Goal: Task Accomplishment & Management: Use online tool/utility

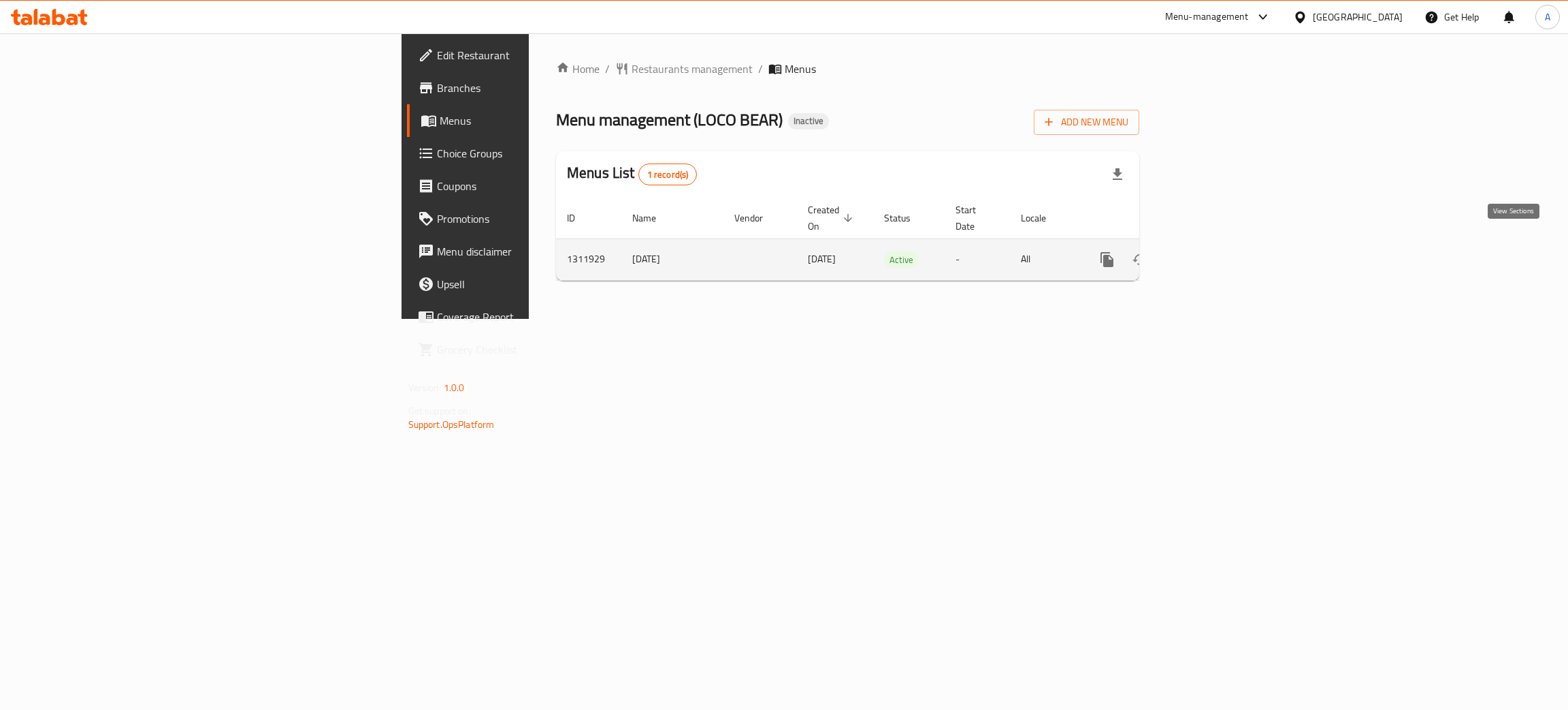
click at [1214, 251] on icon "enhanced table" at bounding box center [1205, 259] width 17 height 17
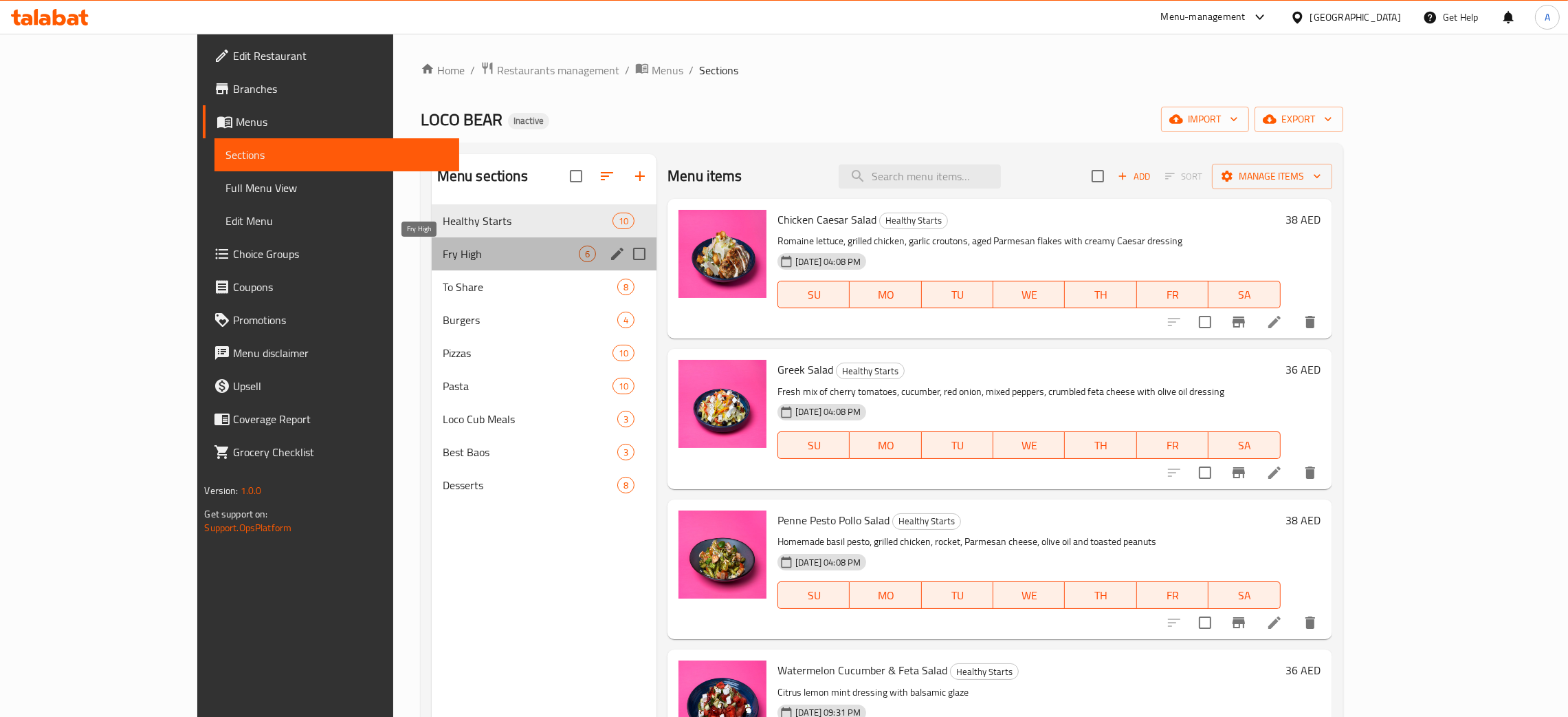
click at [465, 251] on span "Fry High" at bounding box center [511, 253] width 136 height 17
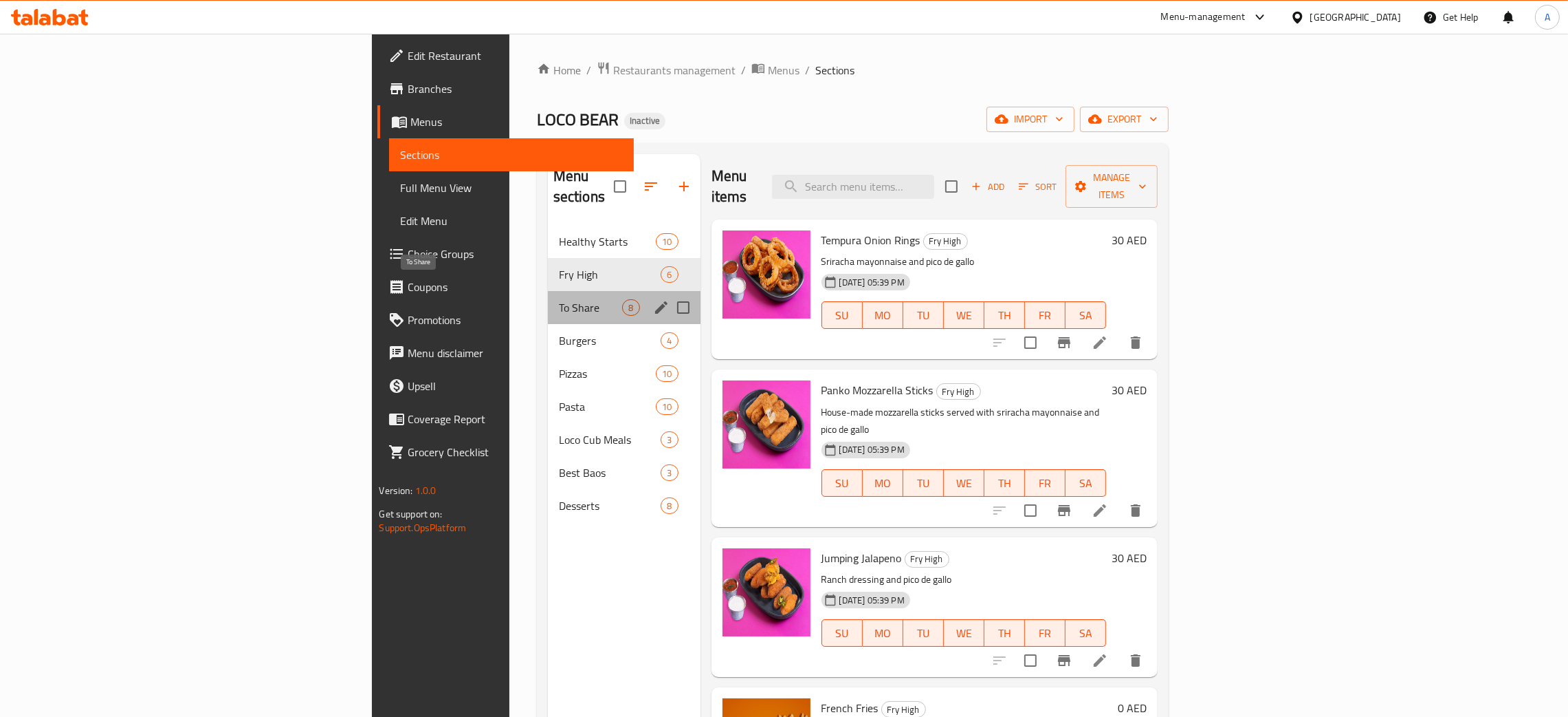
click at [559, 300] on span "To Share" at bounding box center [590, 307] width 64 height 17
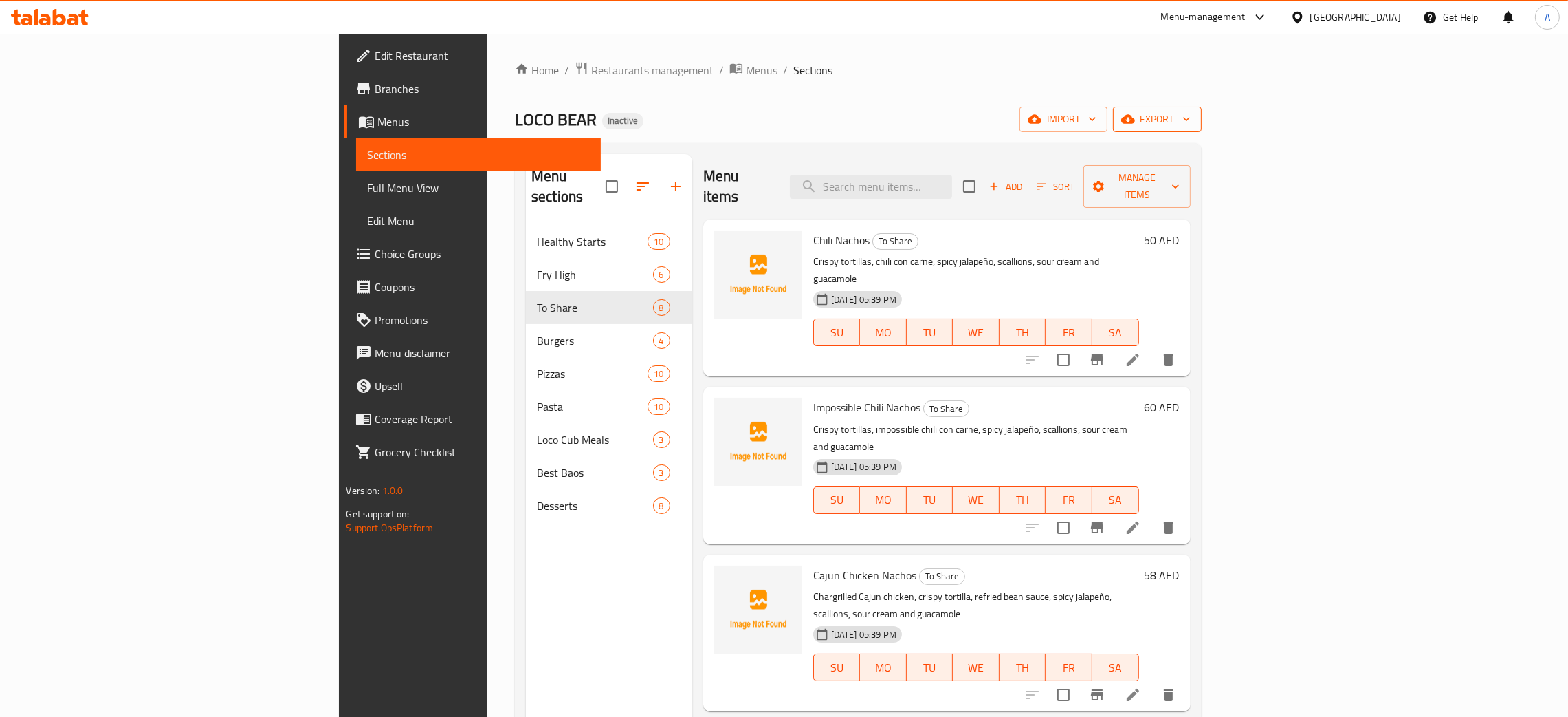
click at [1202, 122] on button "export" at bounding box center [1158, 120] width 88 height 26
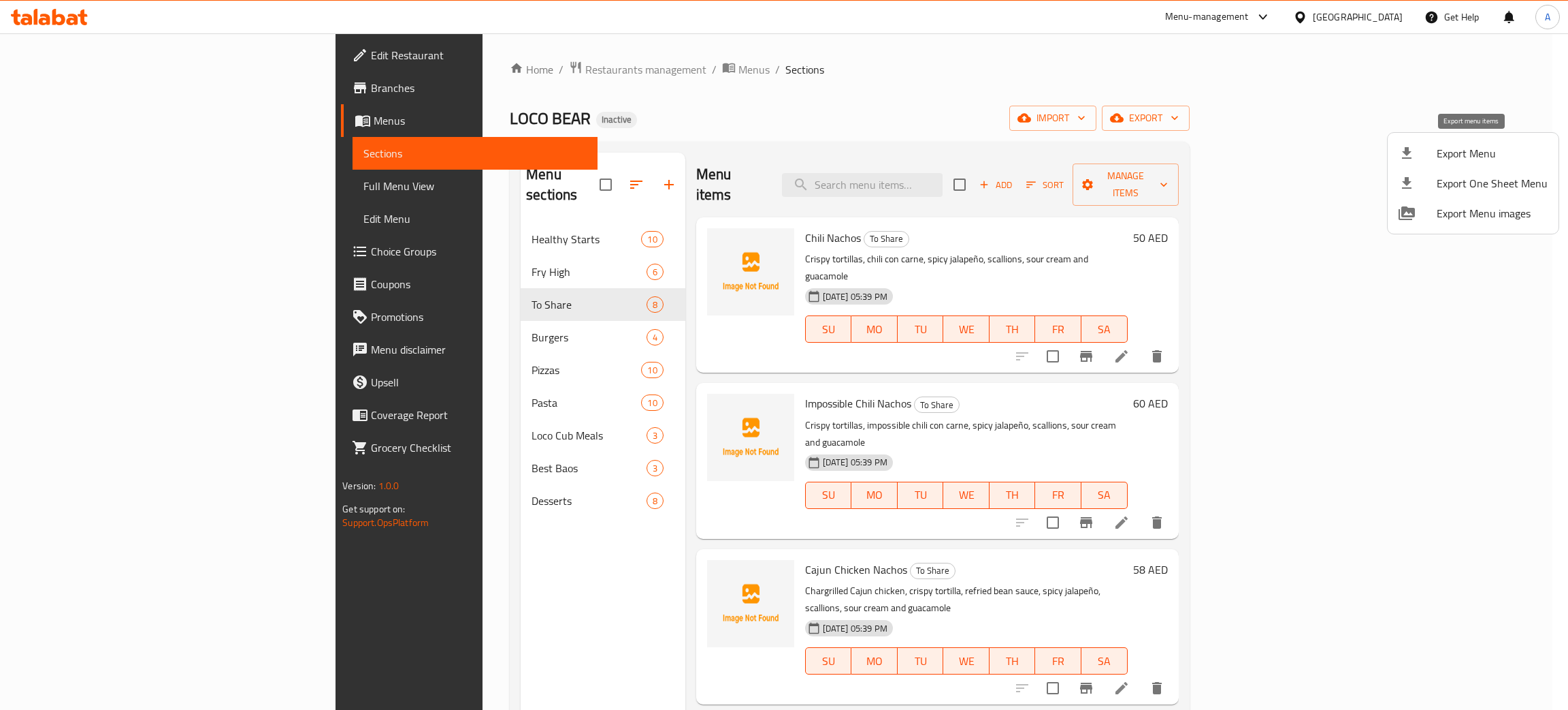
click at [1441, 156] on span "Export Menu" at bounding box center [1492, 153] width 111 height 17
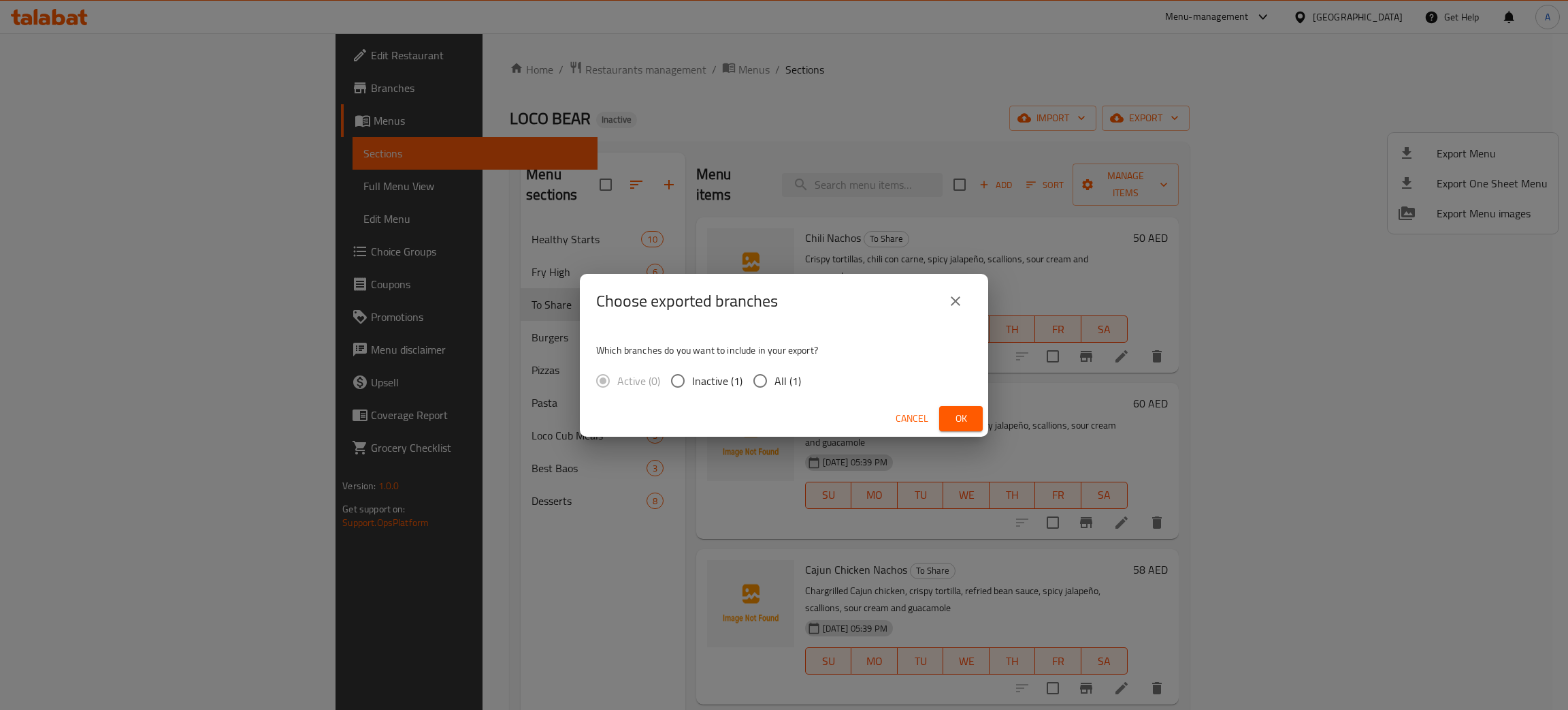
click at [955, 423] on span "Ok" at bounding box center [961, 419] width 21 height 18
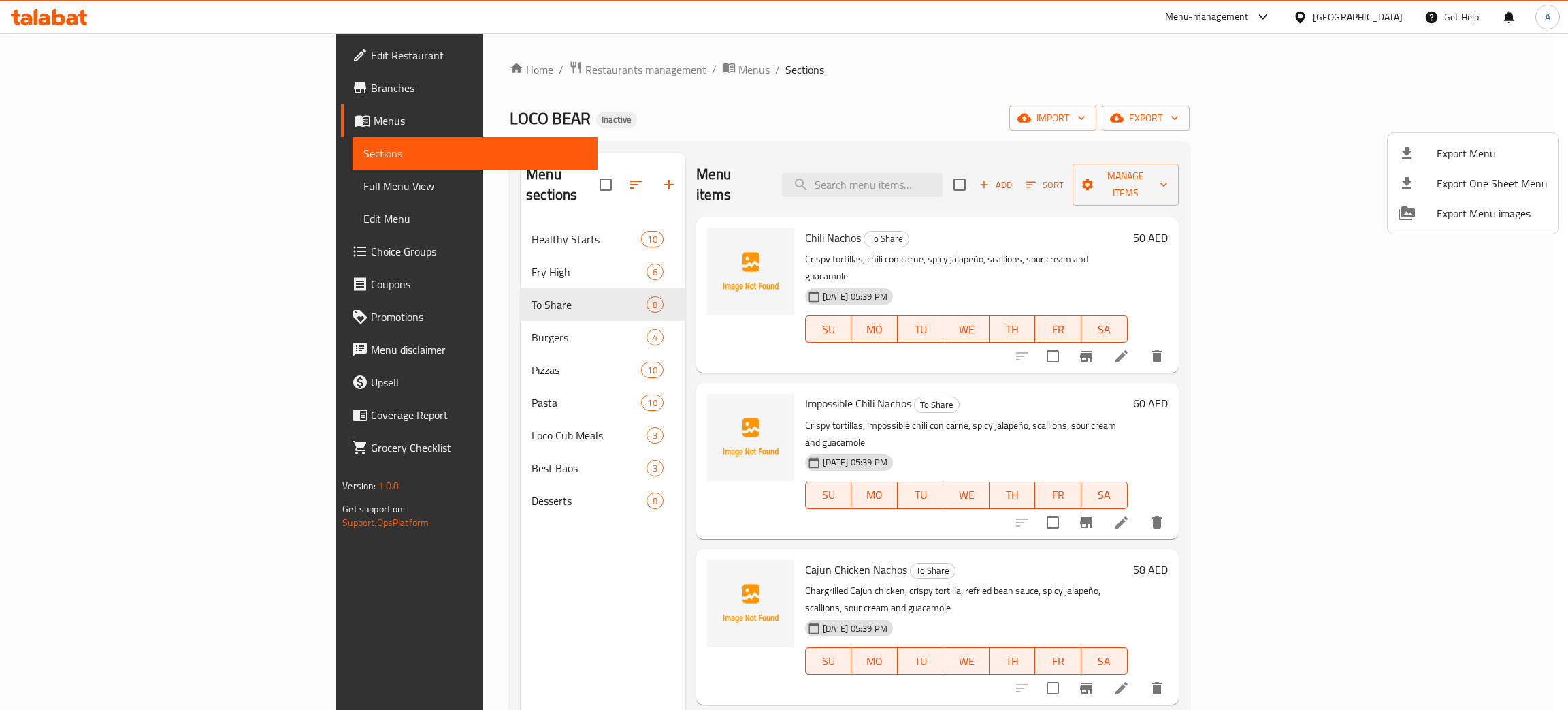
click at [70, 52] on div at bounding box center [784, 355] width 1568 height 710
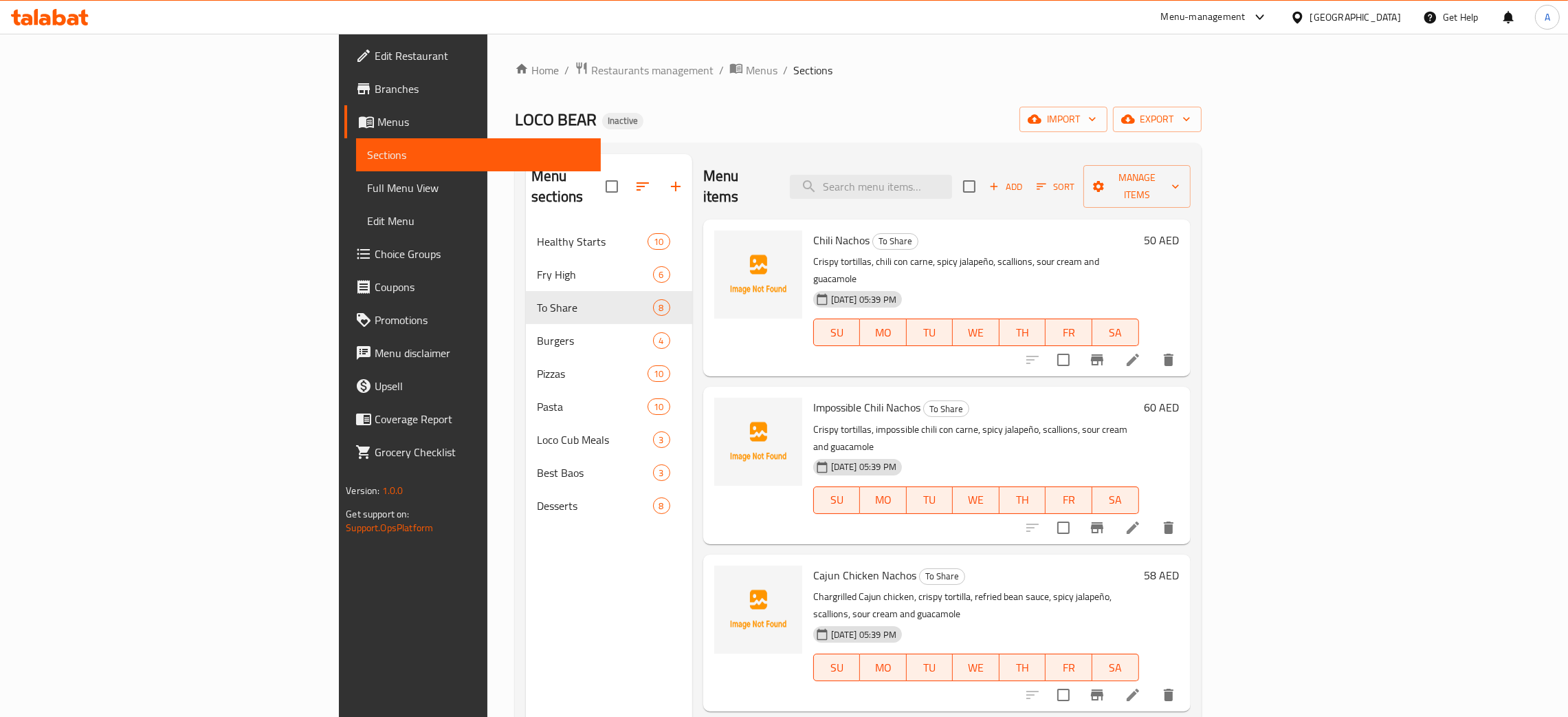
click at [375, 52] on span "Edit Restaurant" at bounding box center [482, 55] width 215 height 17
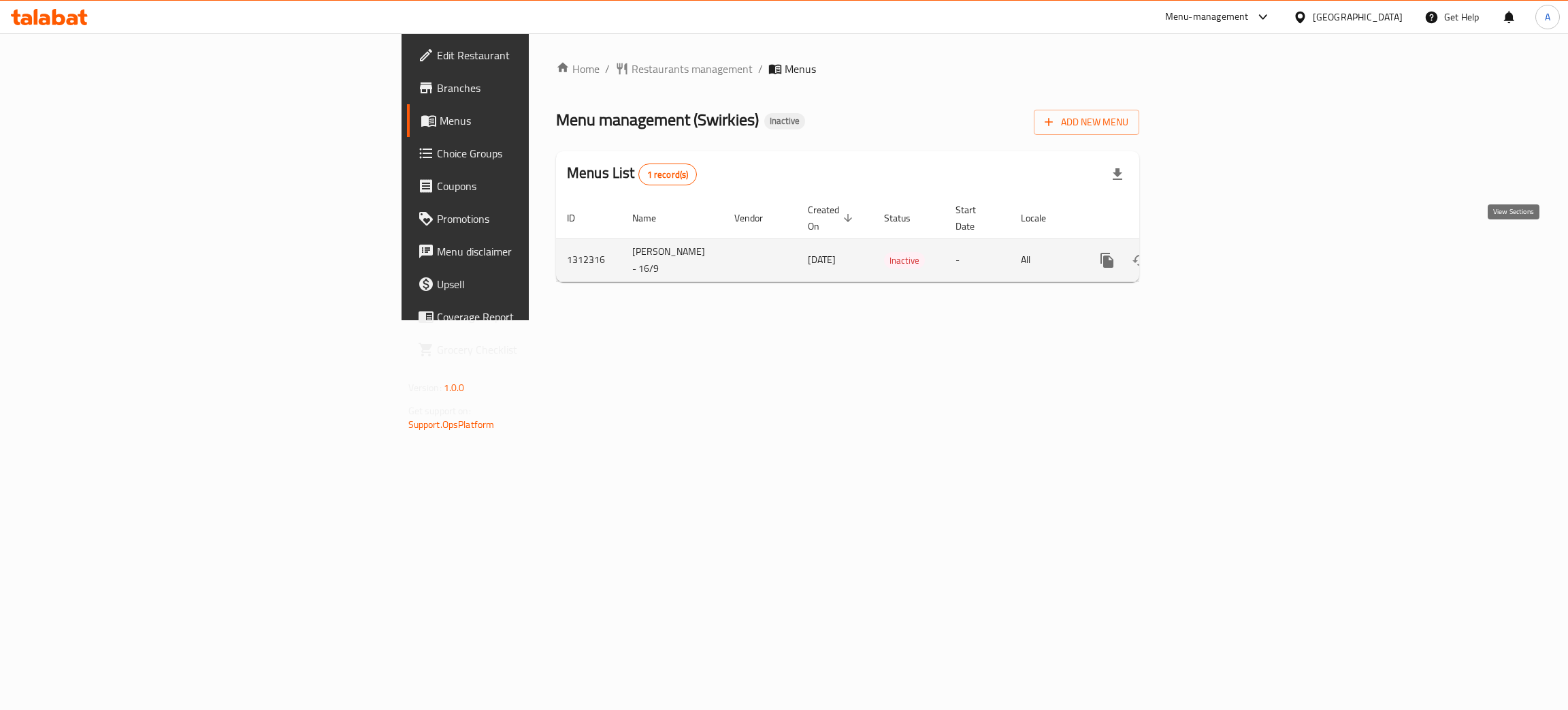
click at [1214, 252] on icon "enhanced table" at bounding box center [1205, 260] width 17 height 17
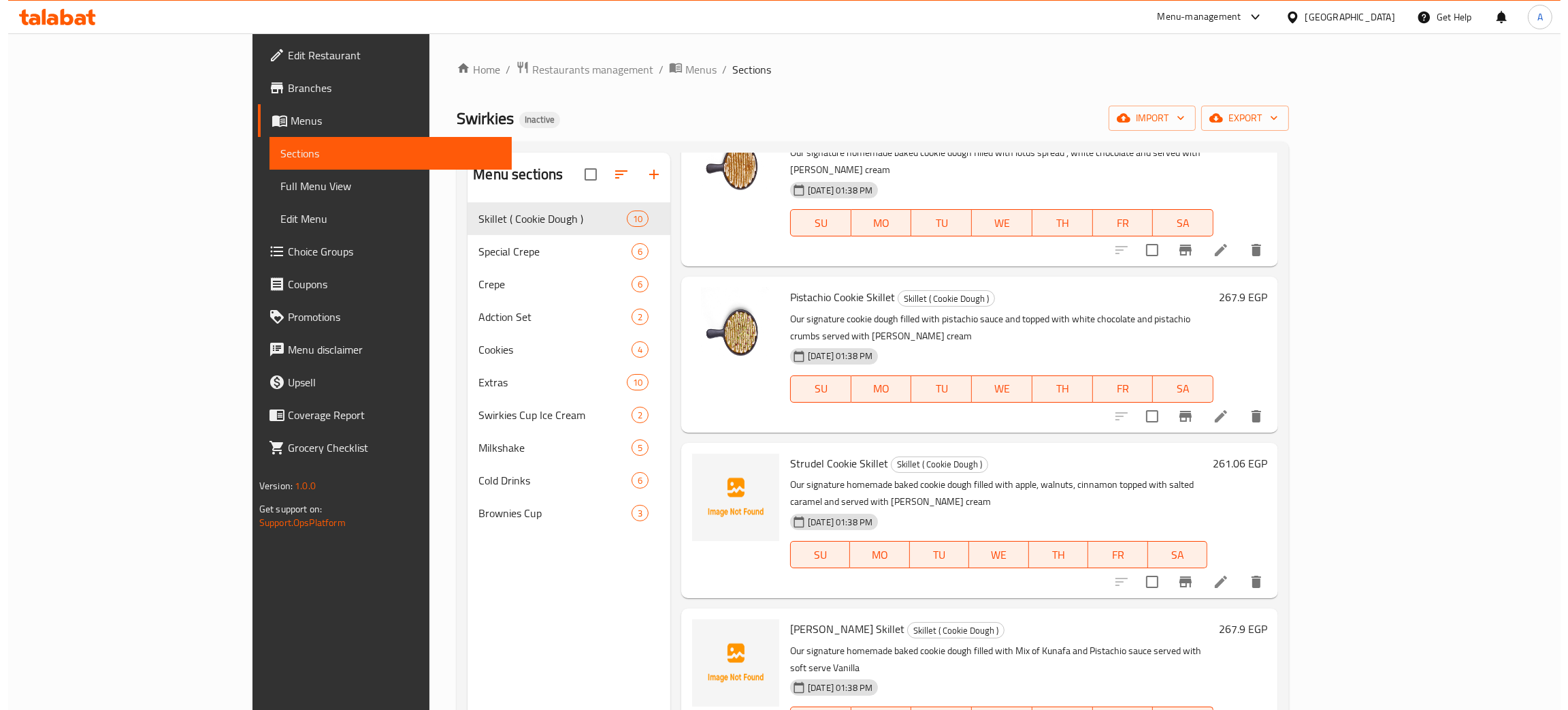
scroll to position [810, 0]
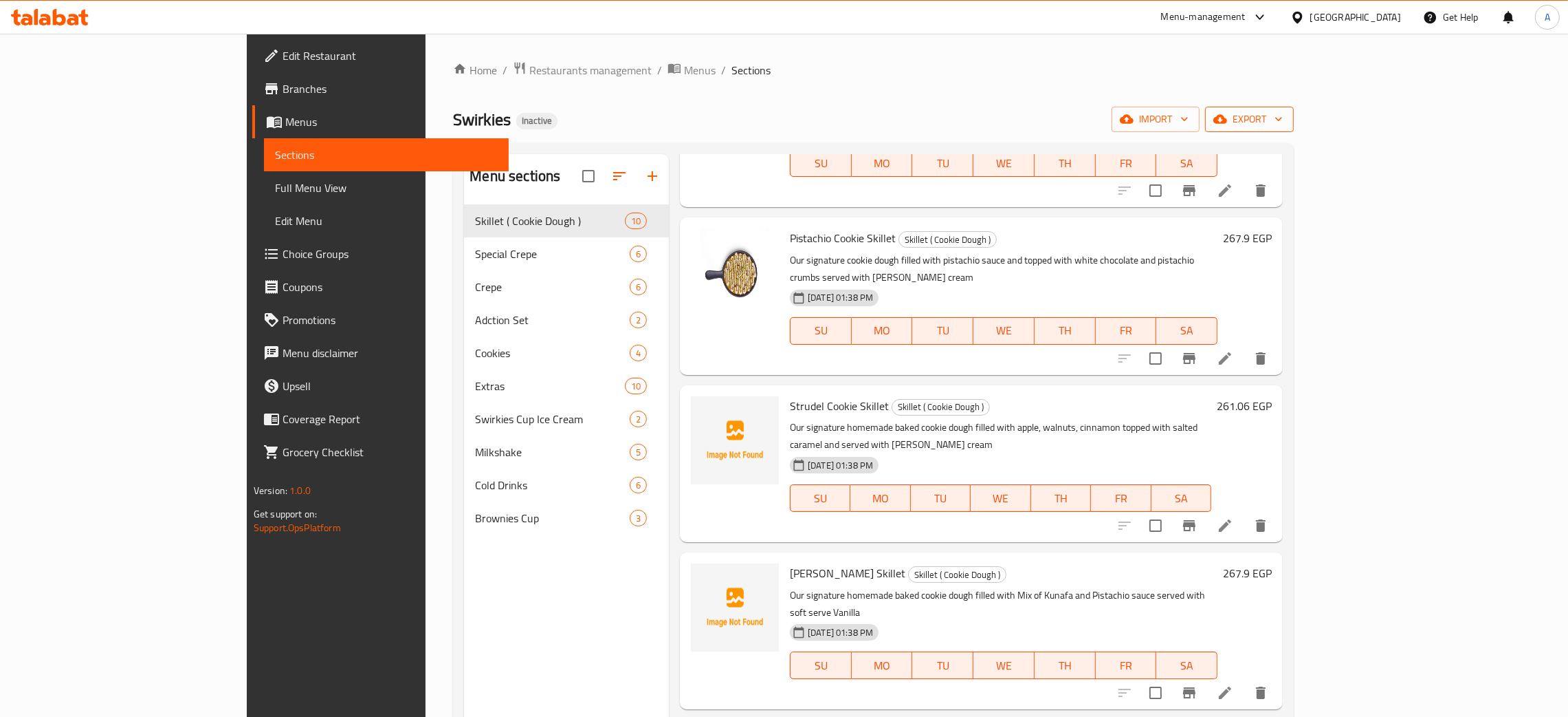
click at [1285, 115] on icon "button" at bounding box center [1278, 119] width 14 height 14
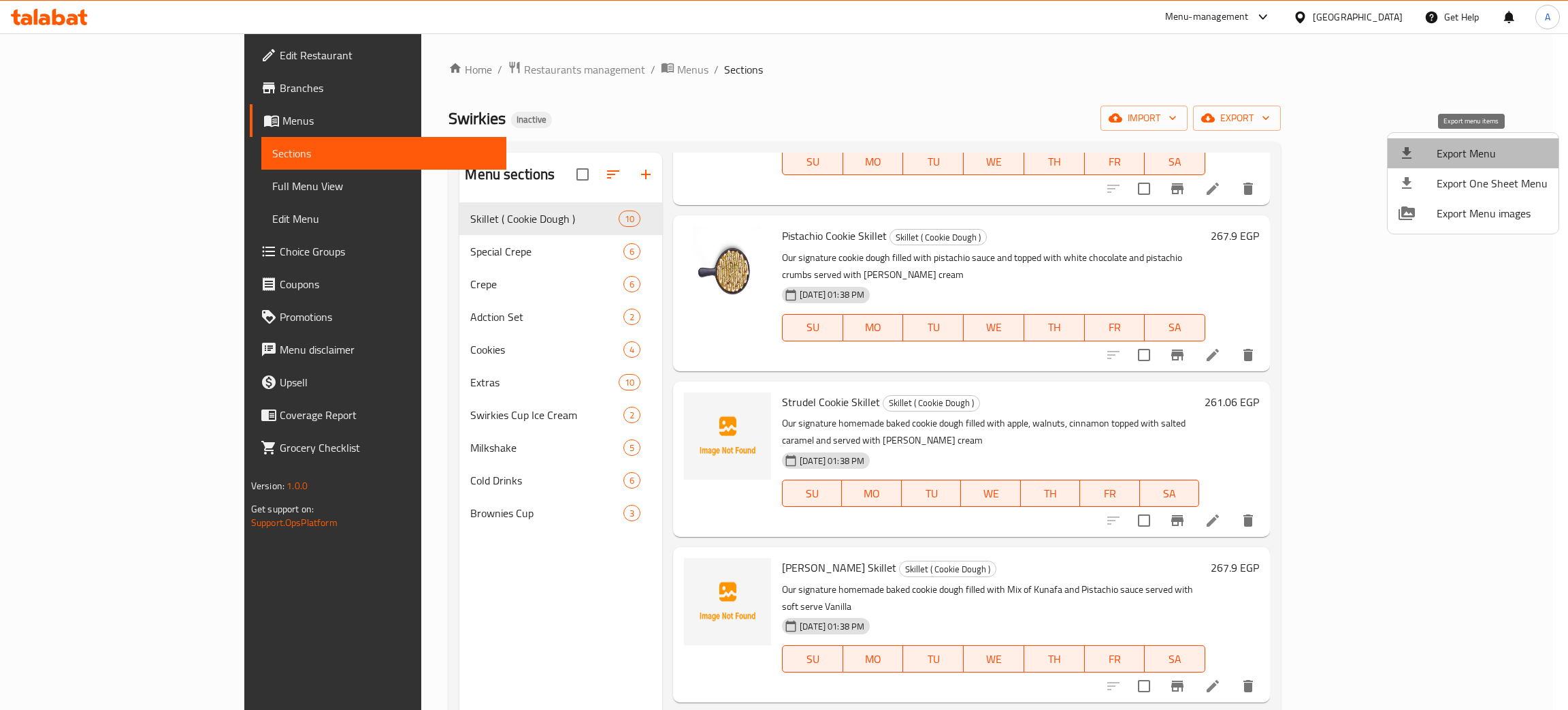
click at [1481, 151] on span "Export Menu" at bounding box center [1492, 153] width 111 height 17
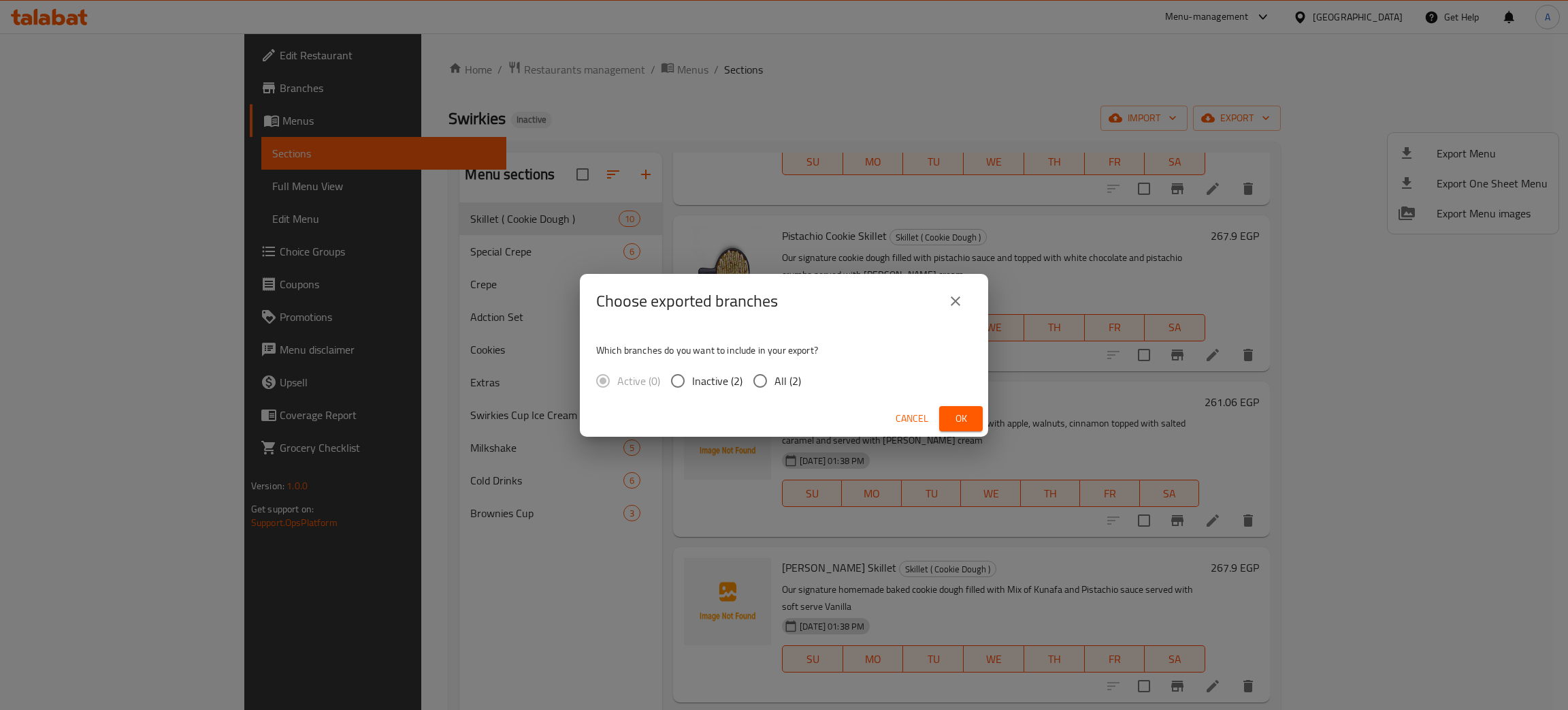
click at [971, 426] on span "Ok" at bounding box center [961, 419] width 21 height 18
